Goal: Task Accomplishment & Management: Complete application form

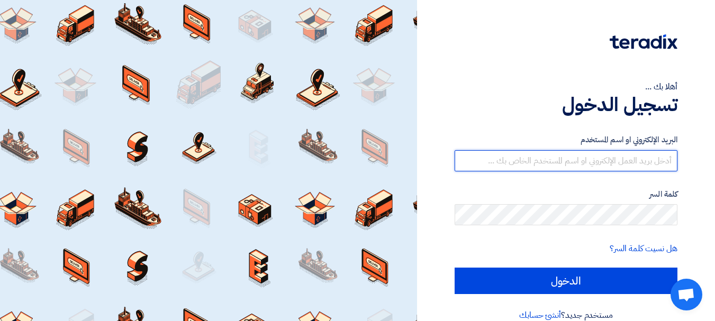
drag, startPoint x: 0, startPoint y: 0, endPoint x: 600, endPoint y: 166, distance: 622.2
click at [599, 161] on input "text" at bounding box center [566, 160] width 223 height 21
type input "[EMAIL_ADDRESS][DOMAIN_NAME]"
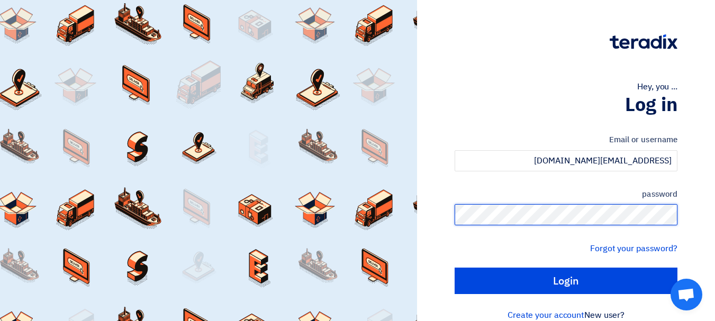
click at [455, 268] on input "Login" at bounding box center [566, 281] width 223 height 26
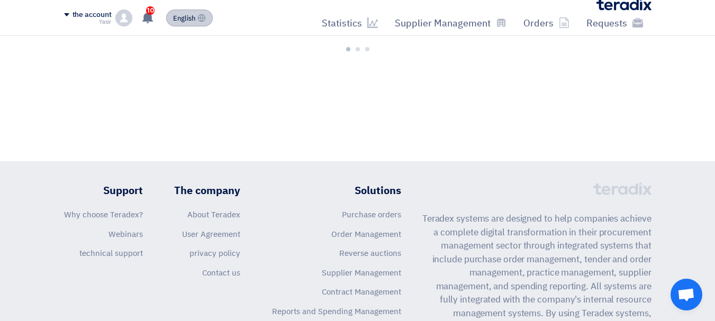
click at [184, 13] on font "English" at bounding box center [184, 18] width 22 height 10
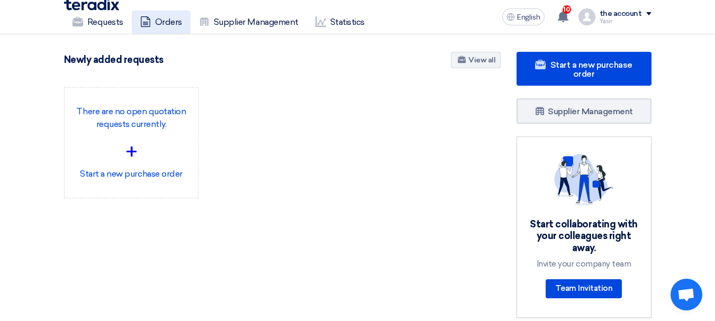
click at [180, 17] on font "Orders" at bounding box center [168, 22] width 27 height 10
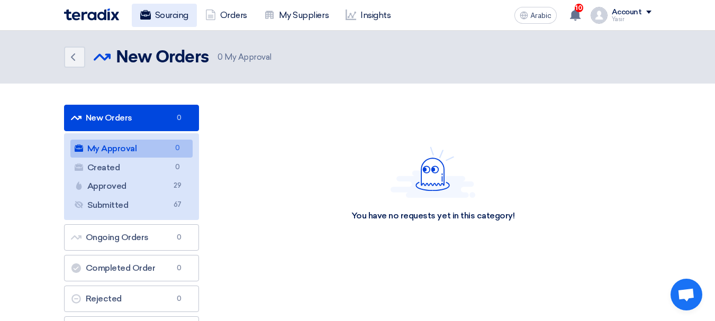
click at [160, 16] on font "Sourcing" at bounding box center [171, 15] width 33 height 10
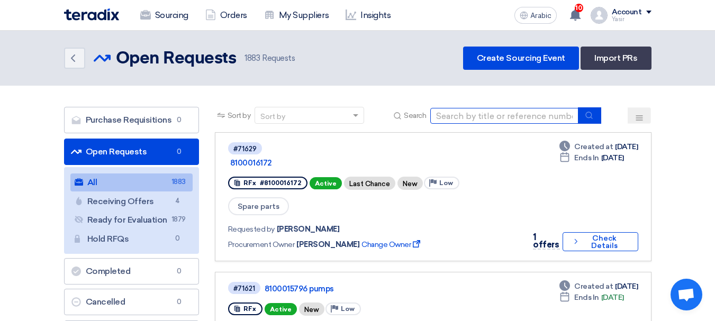
click at [490, 117] on input at bounding box center [504, 116] width 148 height 16
paste input "8100016193"
type input "8100016193"
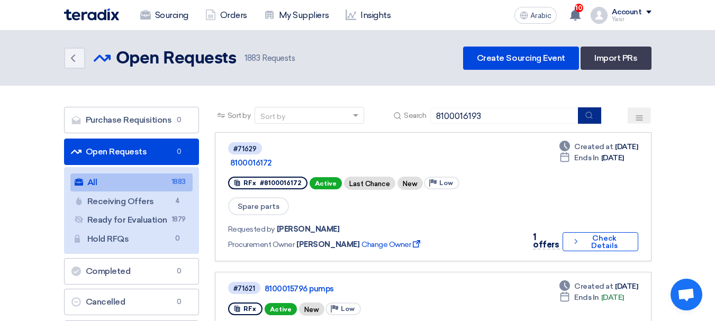
click at [587, 118] on icon "submit" at bounding box center [589, 115] width 8 height 8
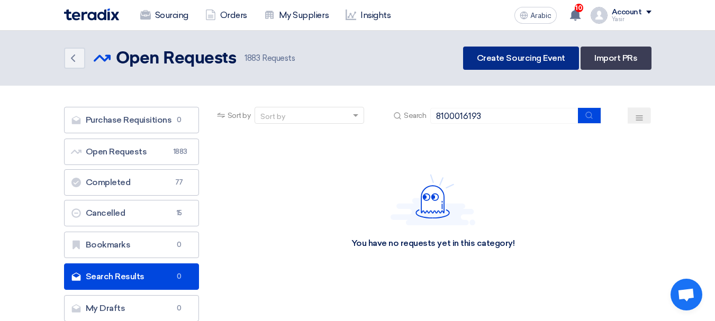
click at [516, 65] on link "Create Sourcing Event" at bounding box center [521, 58] width 116 height 23
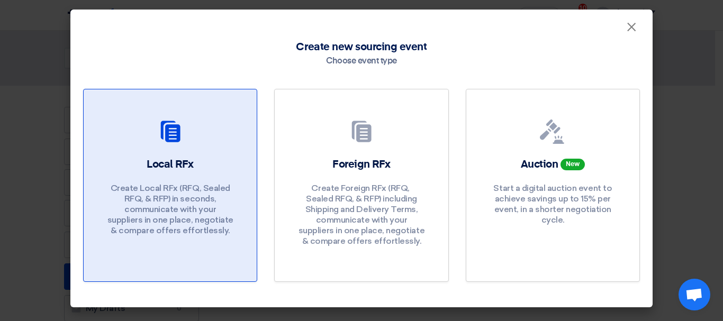
click at [185, 139] on div at bounding box center [170, 134] width 148 height 30
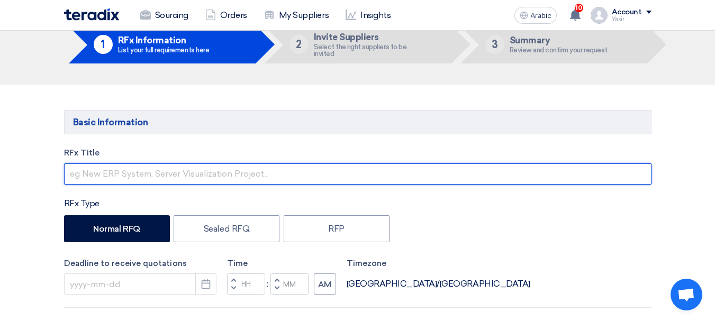
click at [139, 173] on input "text" at bounding box center [358, 174] width 588 height 21
paste input "8100016193"
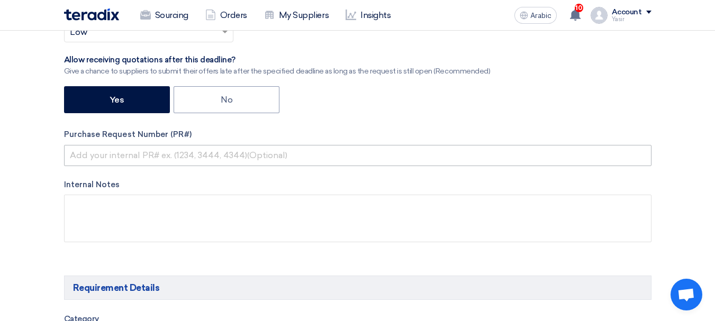
type input "8100016193"
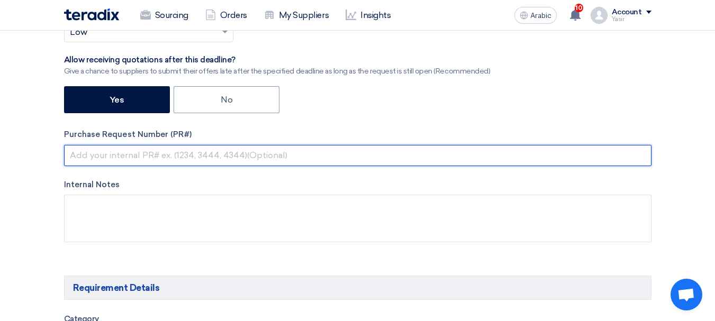
click at [203, 160] on input "text" at bounding box center [358, 155] width 588 height 21
paste input "8100016193"
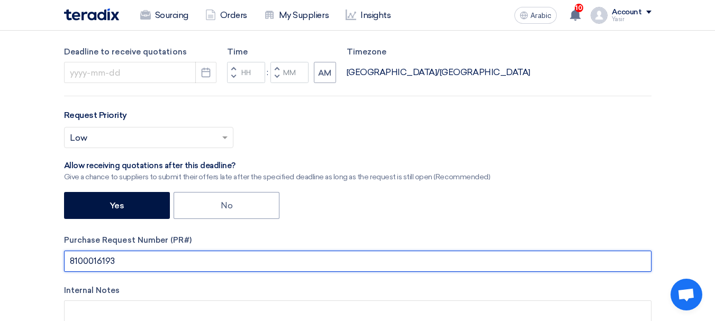
scroll to position [159, 0]
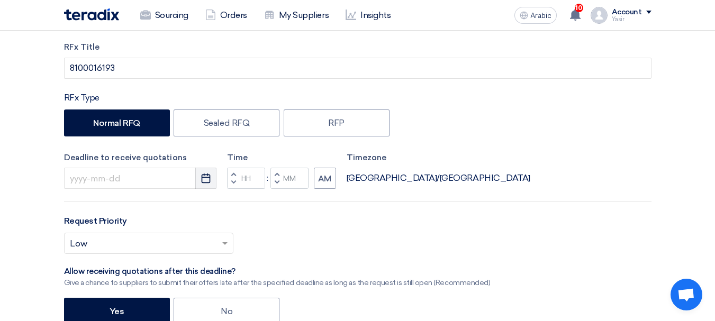
type input "8100016193"
click at [201, 182] on icon "Pick a date" at bounding box center [206, 178] width 11 height 11
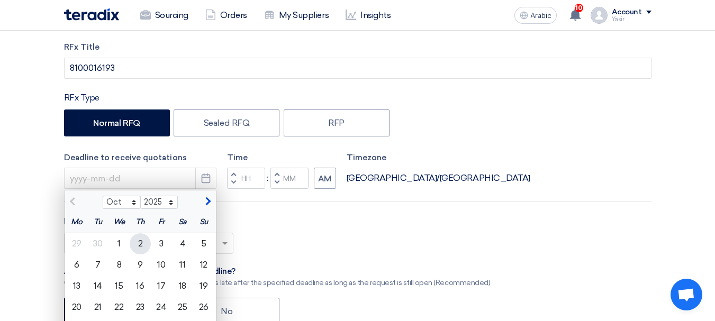
click at [134, 243] on div "2" at bounding box center [140, 243] width 21 height 21
type input "[DATE]"
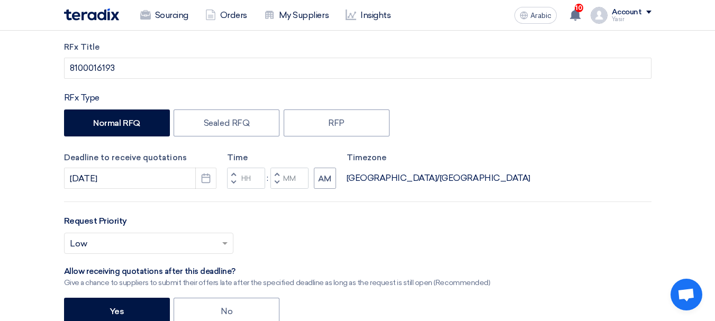
click at [231, 177] on button "Decrement hours" at bounding box center [233, 182] width 13 height 13
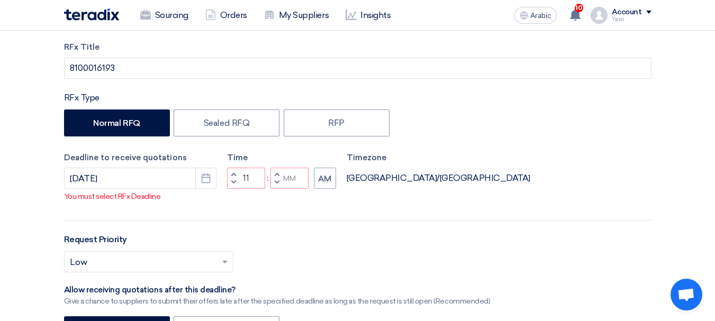
click at [280, 189] on button "Decrement minutes" at bounding box center [276, 182] width 13 height 13
type input "10"
type input "59"
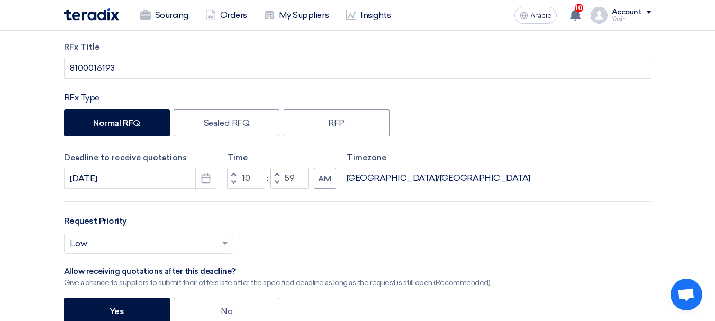
click at [232, 176] on button "Decrement hours" at bounding box center [233, 182] width 13 height 13
click at [237, 179] on button "Decrement hours" at bounding box center [233, 182] width 13 height 13
click at [237, 175] on button "Increment hours" at bounding box center [233, 174] width 13 height 13
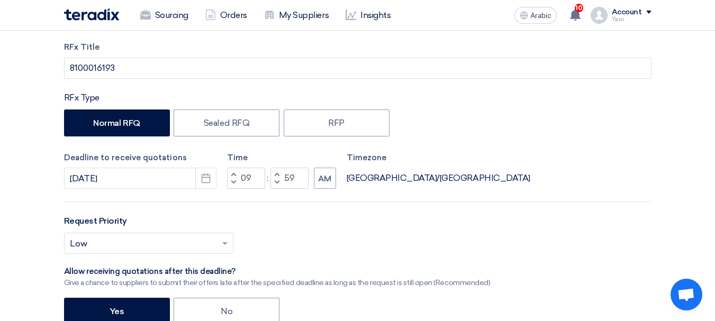
click at [237, 175] on button "Increment hours" at bounding box center [233, 174] width 13 height 13
type input "11"
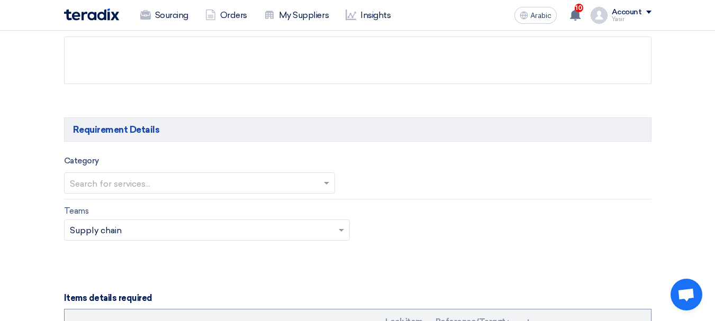
scroll to position [529, 0]
click at [145, 183] on input "text" at bounding box center [194, 183] width 249 height 17
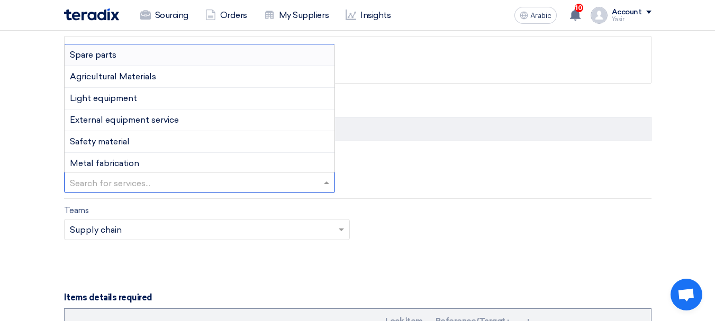
click at [105, 53] on font "Spare parts" at bounding box center [93, 55] width 47 height 10
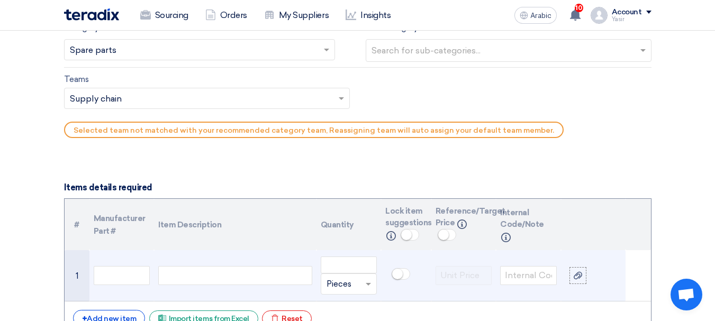
scroll to position [688, 0]
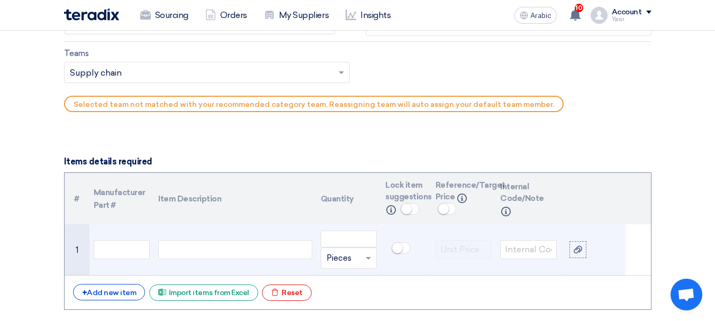
click at [198, 252] on div at bounding box center [235, 249] width 154 height 19
paste div
click at [333, 245] on input "number" at bounding box center [349, 239] width 57 height 17
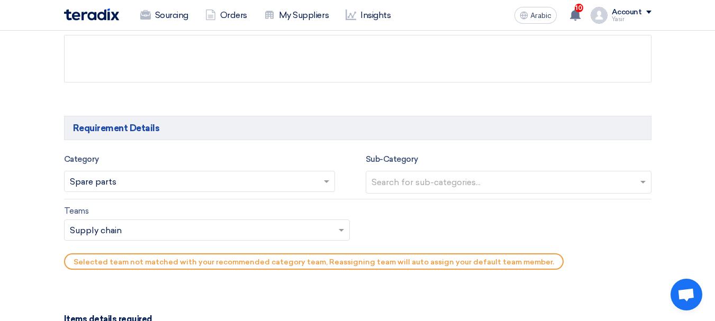
scroll to position [529, 0]
click at [432, 186] on input "text" at bounding box center [510, 184] width 277 height 17
type input "1"
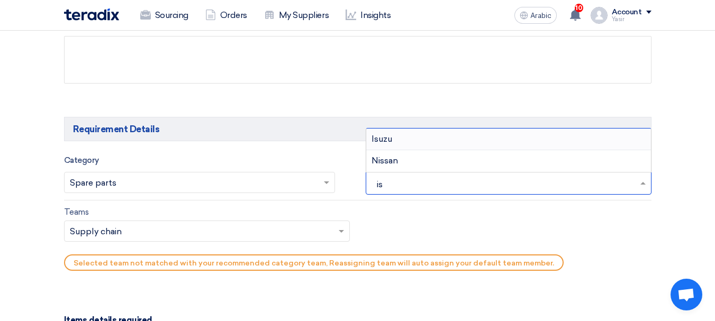
type input "isu"
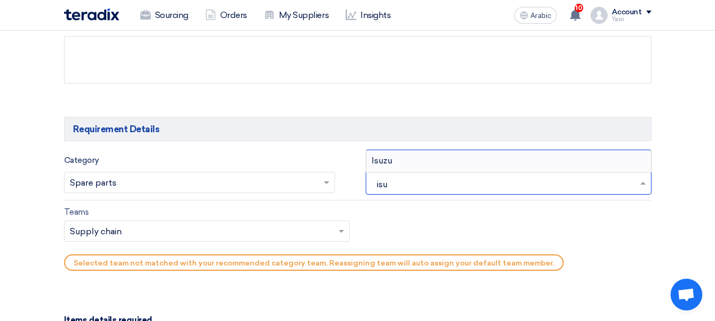
click at [403, 157] on div "Isuzu" at bounding box center [508, 160] width 285 height 21
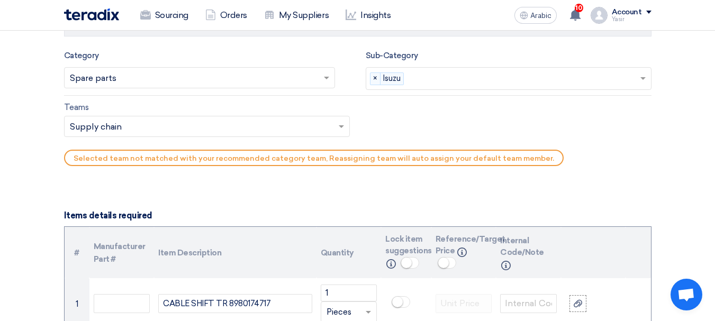
scroll to position [635, 0]
click at [176, 133] on input "text" at bounding box center [202, 126] width 264 height 17
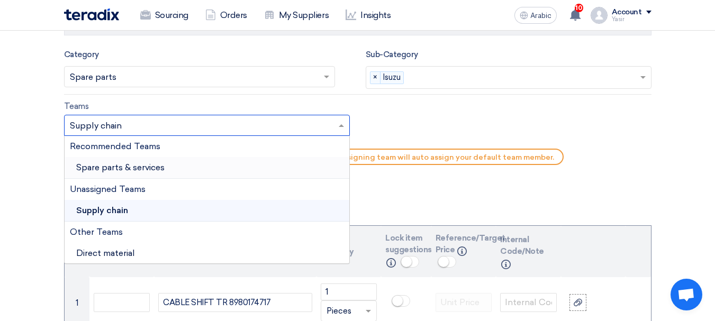
click at [124, 163] on font "Spare parts & services" at bounding box center [120, 168] width 88 height 10
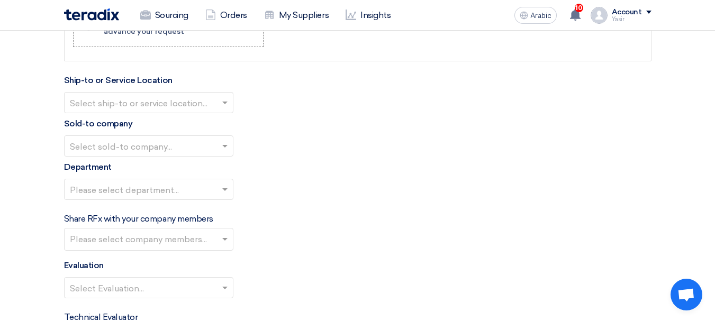
scroll to position [1165, 0]
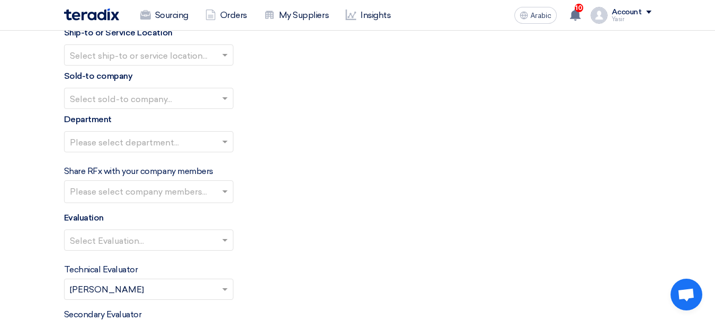
click at [155, 58] on input "text" at bounding box center [143, 55] width 147 height 17
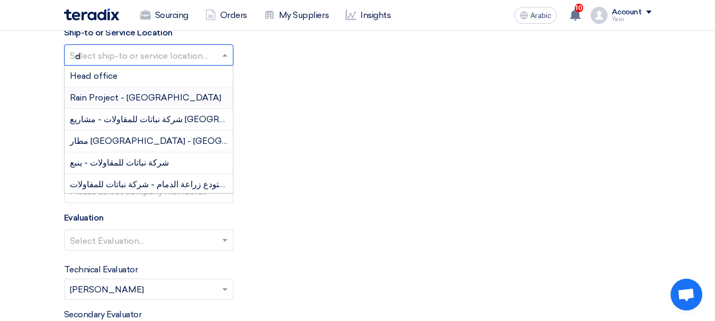
type input "da"
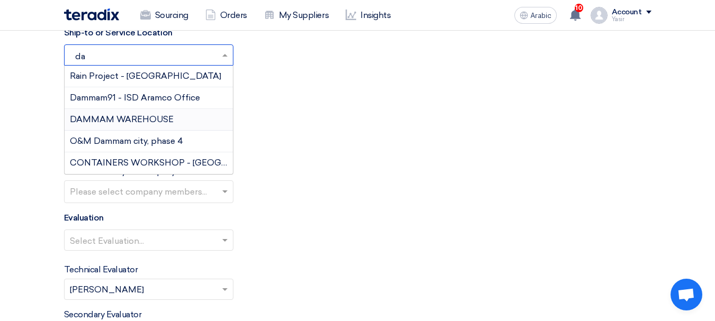
click at [124, 125] on div "DAMMAM WAREHOUSE" at bounding box center [149, 120] width 168 height 22
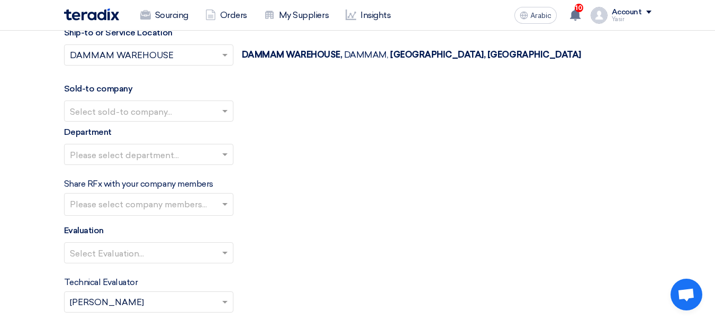
click at [119, 111] on input "text" at bounding box center [143, 111] width 147 height 17
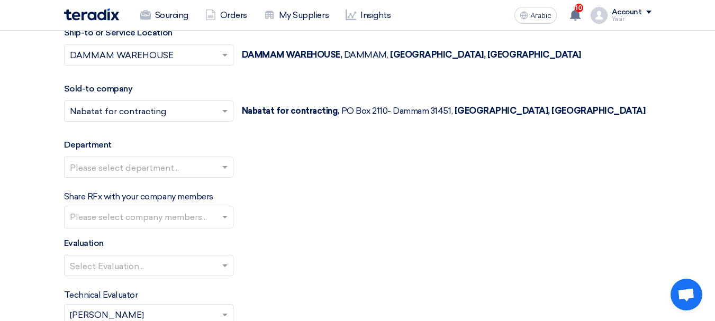
click at [129, 167] on input "text" at bounding box center [143, 167] width 147 height 17
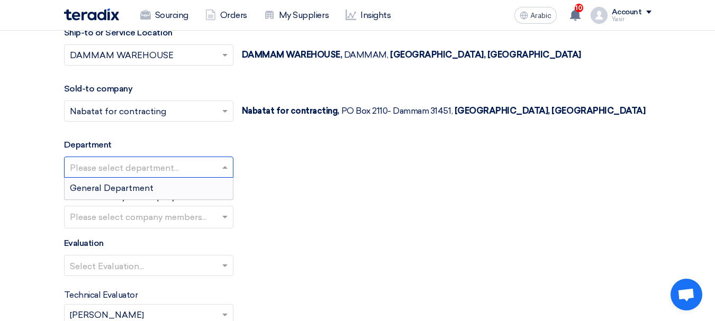
click at [113, 183] on font "General Department" at bounding box center [112, 188] width 84 height 10
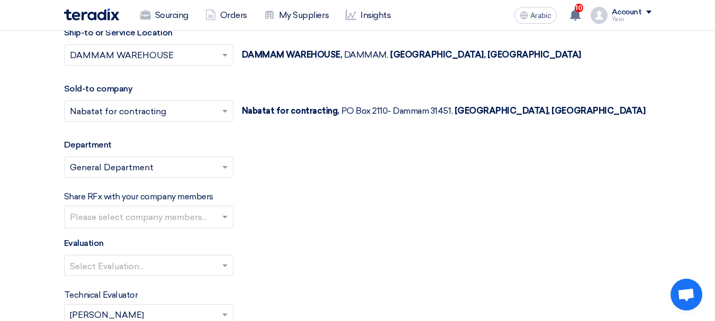
scroll to position [1217, 0]
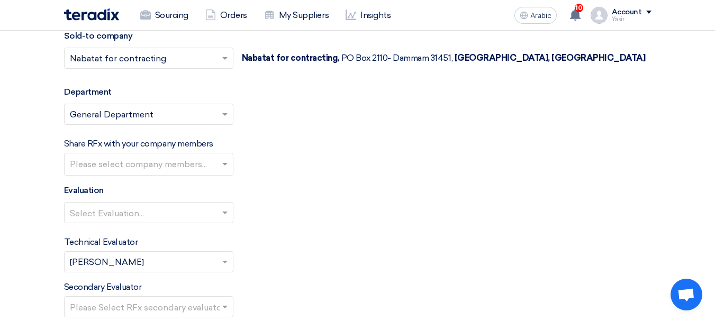
click at [127, 212] on input "text" at bounding box center [143, 213] width 147 height 17
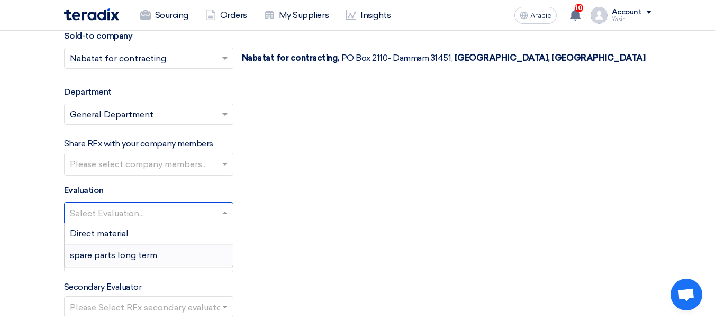
click at [93, 257] on font "spare parts long term" at bounding box center [113, 255] width 87 height 10
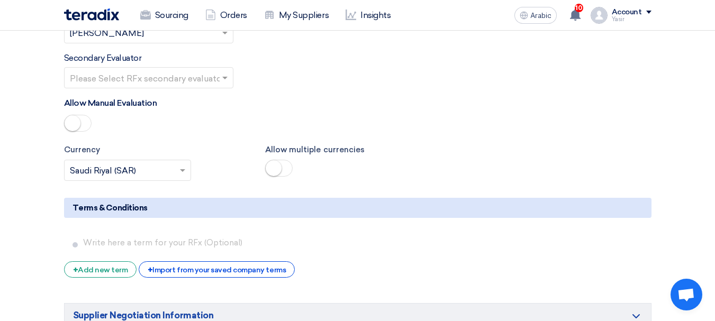
scroll to position [1429, 0]
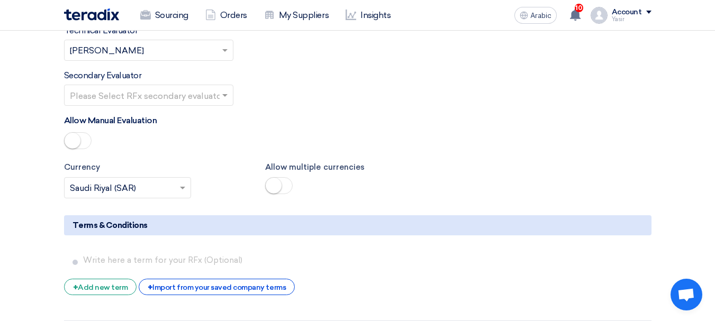
click at [188, 98] on input "text" at bounding box center [143, 95] width 147 height 17
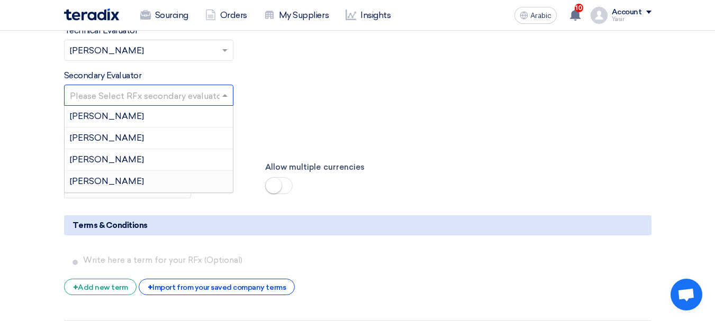
click at [106, 182] on div "[PERSON_NAME]" at bounding box center [149, 181] width 168 height 21
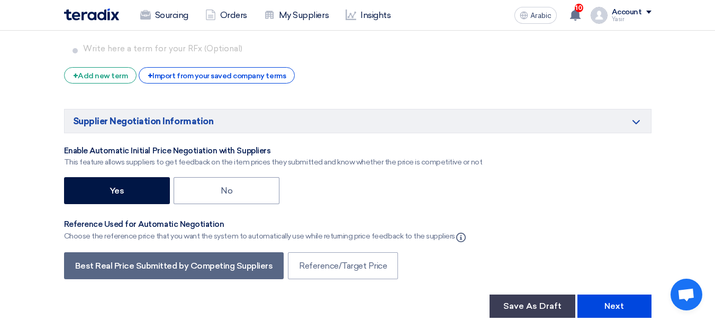
scroll to position [1747, 0]
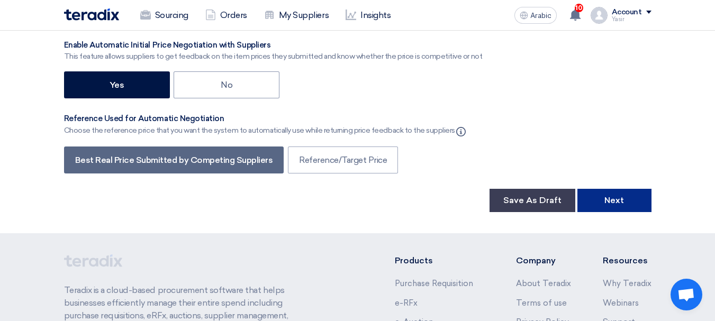
click at [601, 197] on button "Next" at bounding box center [614, 200] width 74 height 23
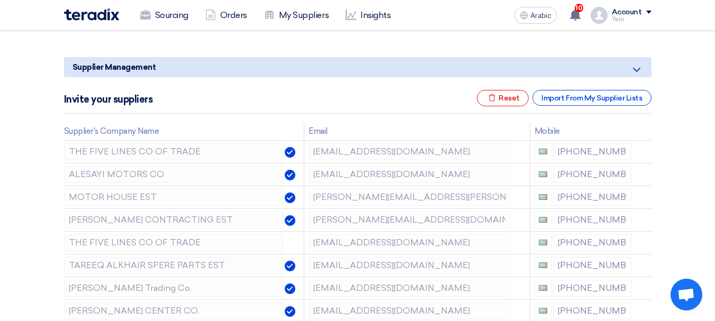
scroll to position [159, 0]
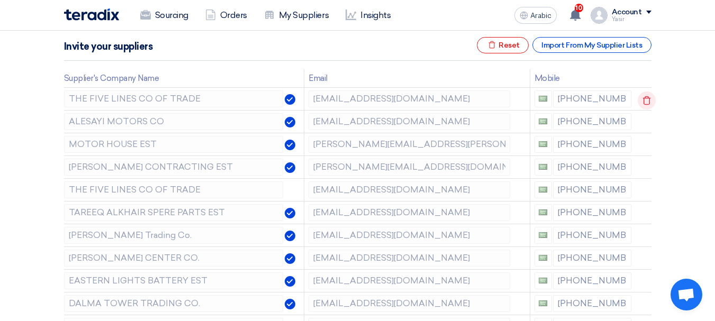
click at [646, 96] on use at bounding box center [647, 100] width 8 height 9
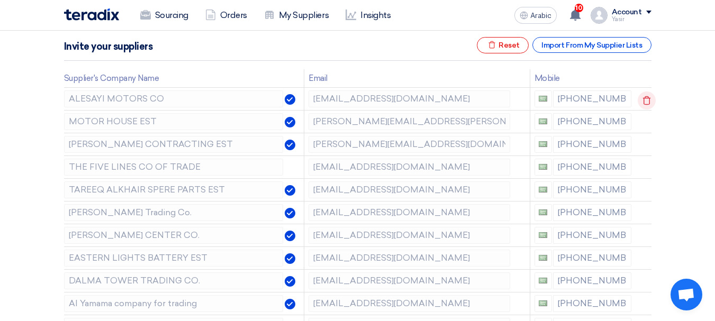
click at [646, 96] on use at bounding box center [647, 100] width 8 height 9
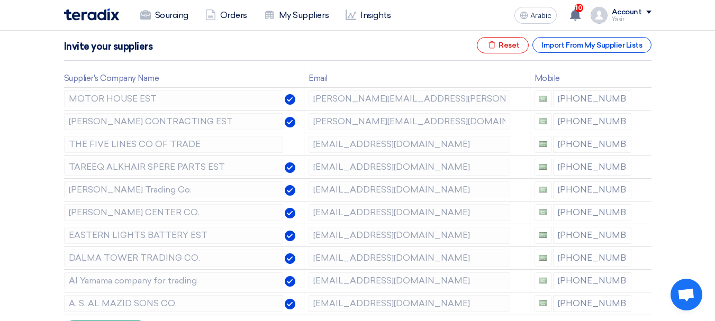
click at [0, 0] on use at bounding box center [0, 0] width 0 height 0
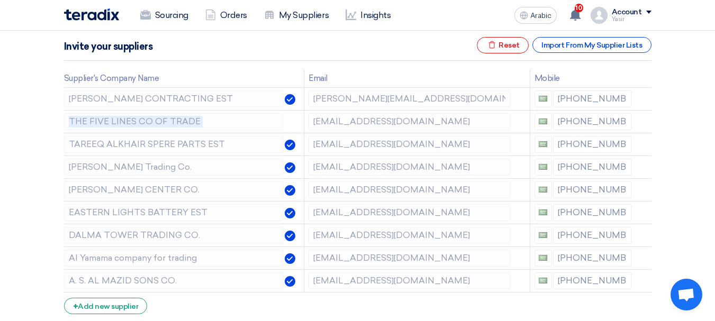
click at [0, 0] on use at bounding box center [0, 0] width 0 height 0
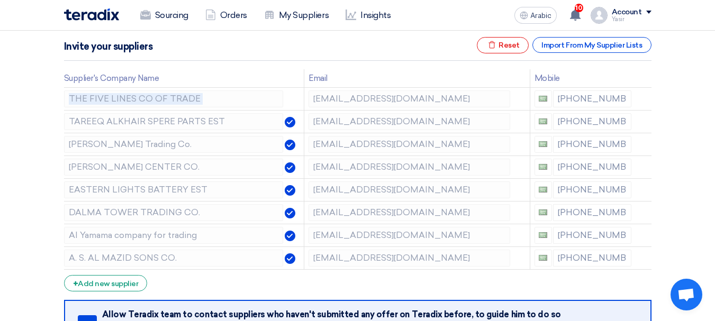
click at [0, 0] on use at bounding box center [0, 0] width 0 height 0
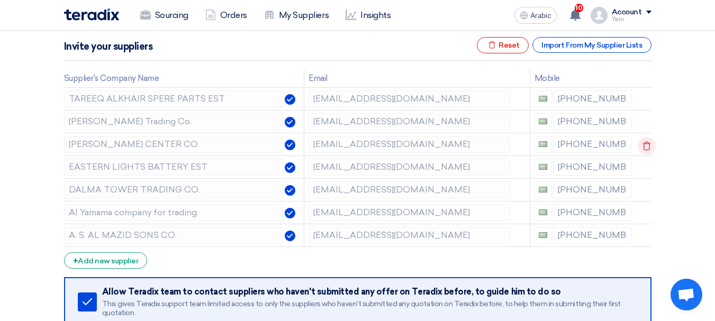
click at [645, 144] on use at bounding box center [647, 146] width 8 height 9
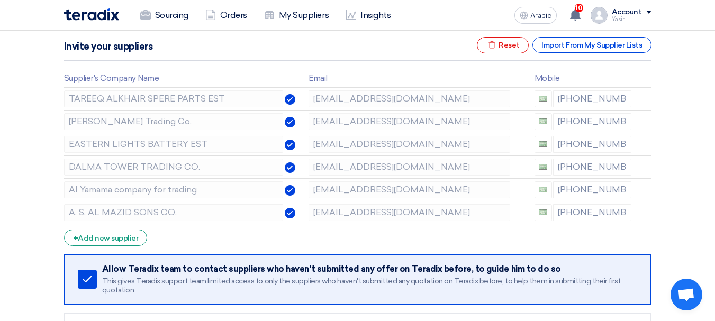
click at [0, 0] on use at bounding box center [0, 0] width 0 height 0
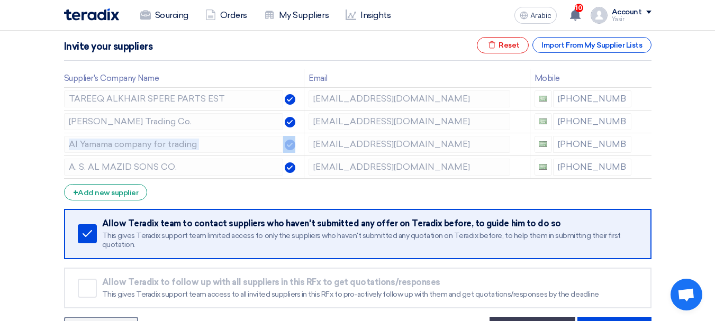
click at [0, 0] on use at bounding box center [0, 0] width 0 height 0
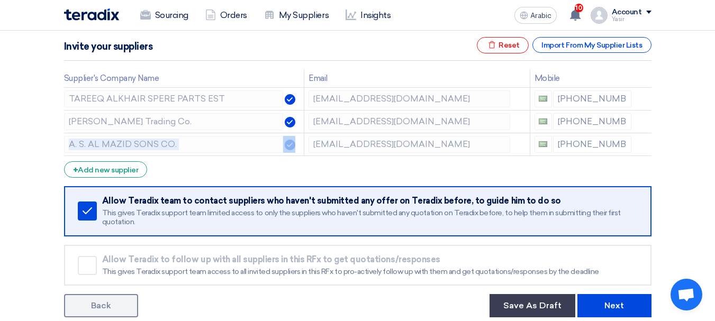
click at [0, 0] on use at bounding box center [0, 0] width 0 height 0
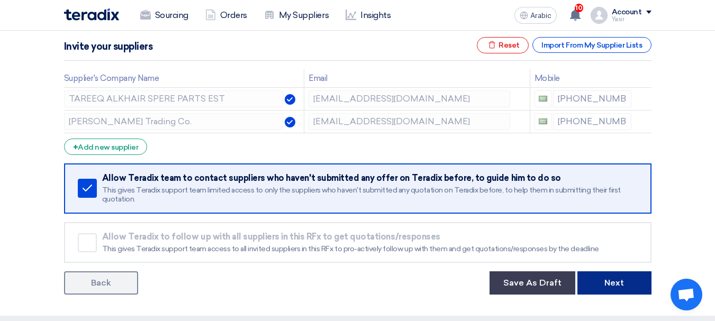
click at [618, 287] on font "Next" at bounding box center [614, 283] width 20 height 10
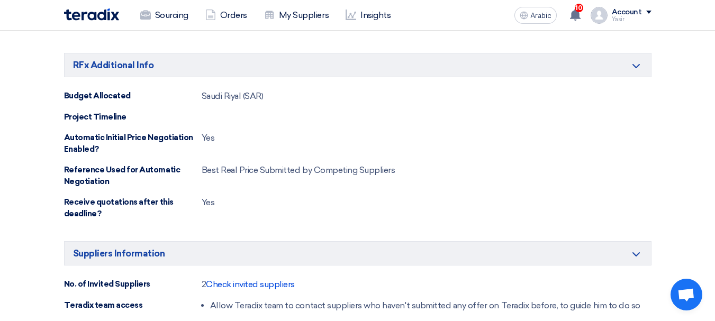
scroll to position [582, 0]
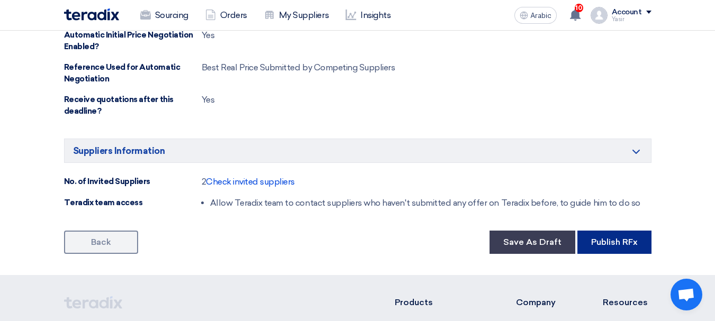
click at [596, 240] on font "Publish RFx" at bounding box center [614, 242] width 47 height 10
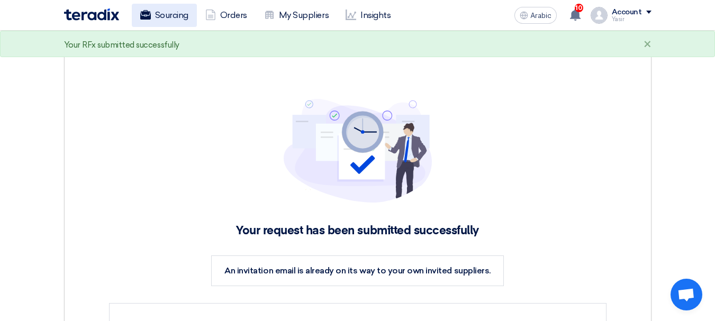
click at [174, 19] on font "Sourcing" at bounding box center [171, 15] width 33 height 10
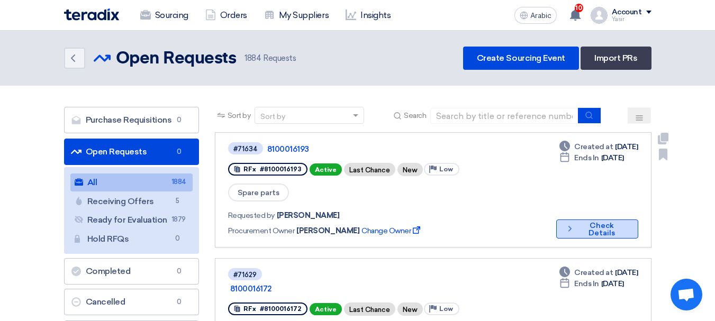
click at [589, 221] on font "Check Details" at bounding box center [602, 229] width 26 height 16
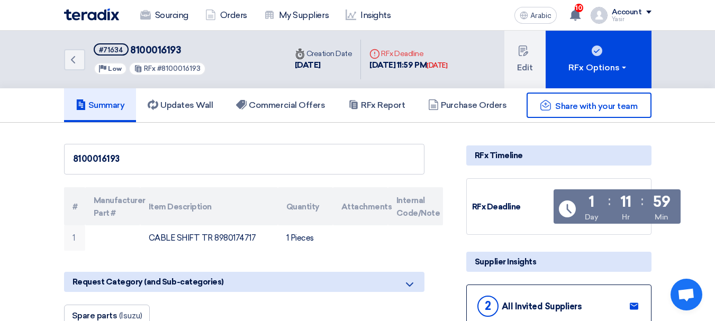
click at [116, 50] on font "#71634" at bounding box center [111, 50] width 24 height 8
copy font "71634"
click at [110, 54] on span "#71634" at bounding box center [111, 49] width 35 height 12
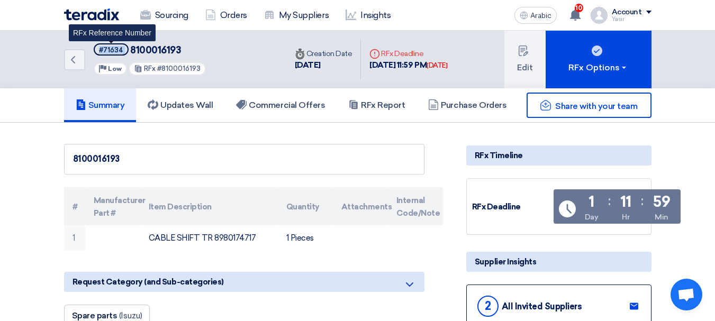
click at [110, 54] on span "#71634" at bounding box center [111, 49] width 35 height 12
click at [76, 71] on div "Back #71634 8100016193 Priority Low RFx #8100016193" at bounding box center [175, 60] width 222 height 58
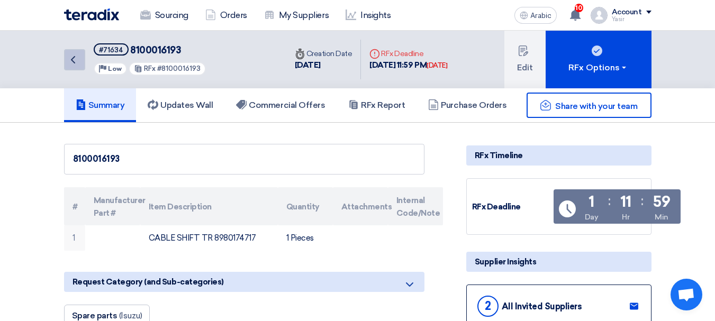
click at [74, 57] on use at bounding box center [73, 59] width 4 height 7
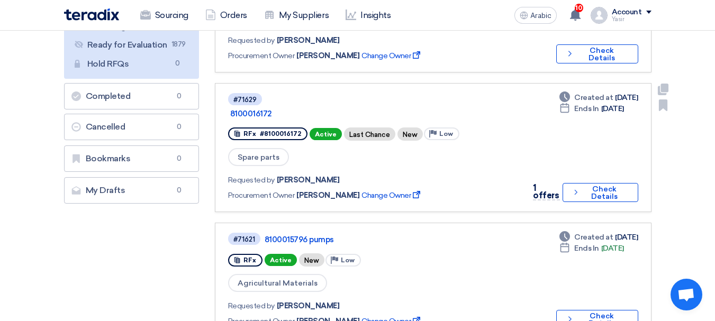
scroll to position [318, 0]
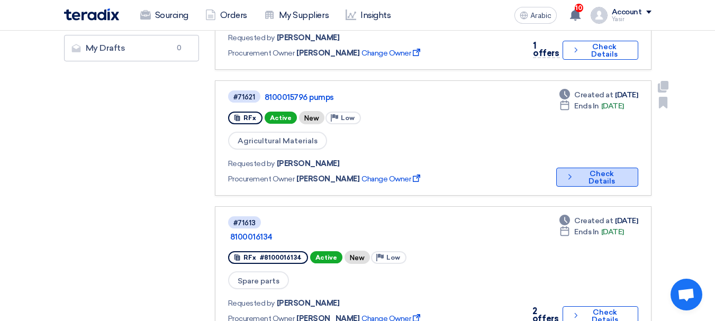
click at [618, 168] on button "Check details Check Details" at bounding box center [597, 177] width 82 height 19
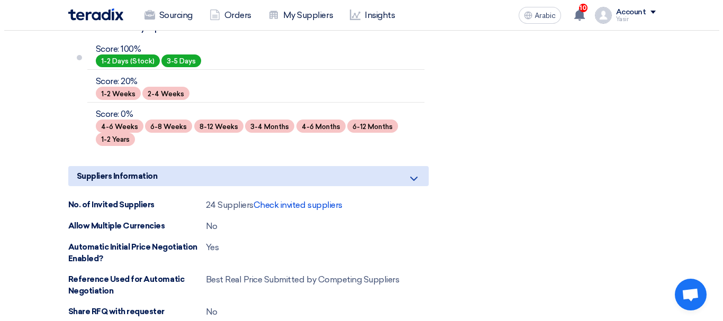
scroll to position [794, 0]
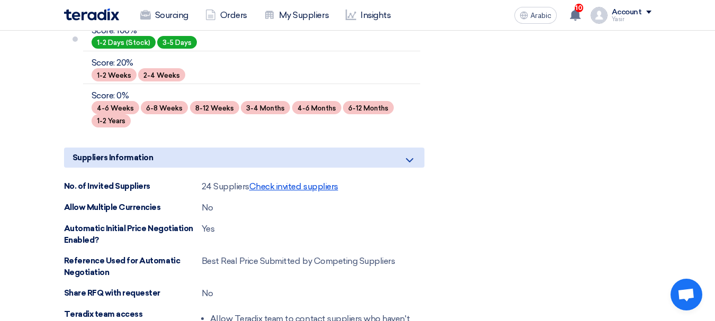
click at [295, 188] on font "Check invited suppliers" at bounding box center [293, 187] width 89 height 10
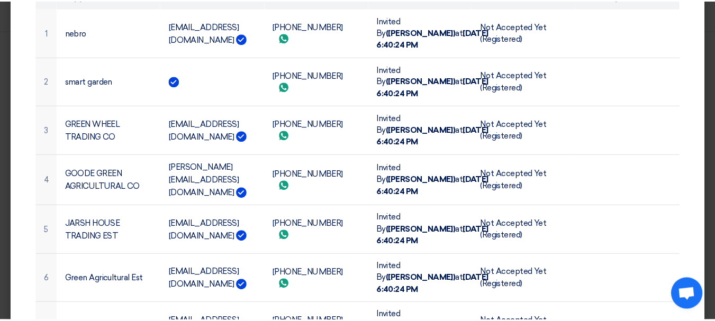
scroll to position [0, 0]
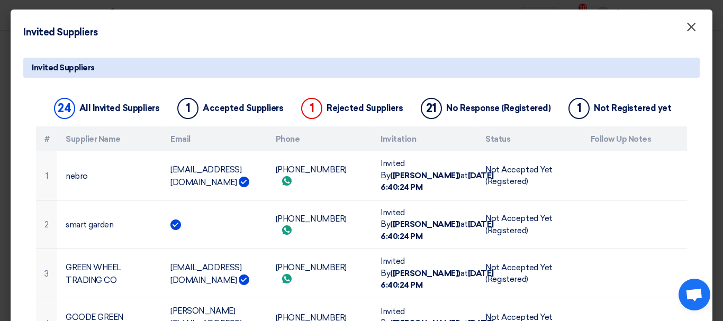
click at [678, 29] on button "×" at bounding box center [692, 27] width 28 height 21
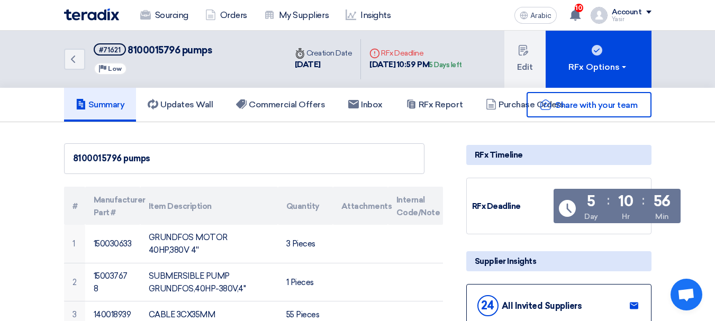
click at [157, 50] on font "8100015796 pumps" at bounding box center [170, 50] width 84 height 12
copy font "8100015796"
click at [71, 56] on icon "Back" at bounding box center [73, 59] width 13 height 13
